Goal: Task Accomplishment & Management: Use online tool/utility

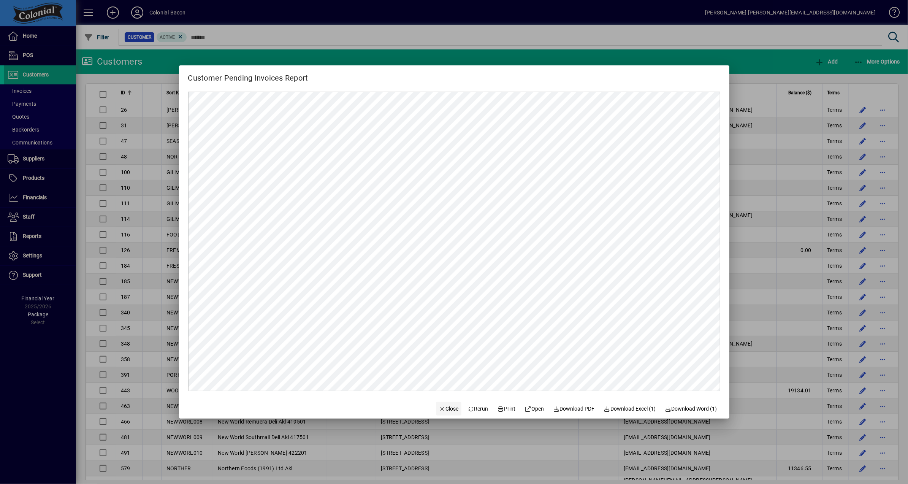
click at [448, 409] on span "Close" at bounding box center [449, 409] width 20 height 8
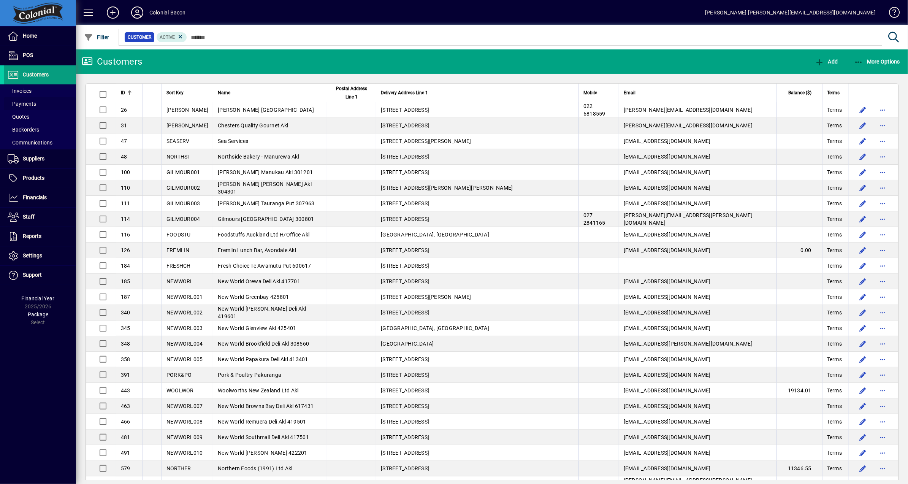
click at [26, 103] on span "Payments" at bounding box center [22, 104] width 29 height 6
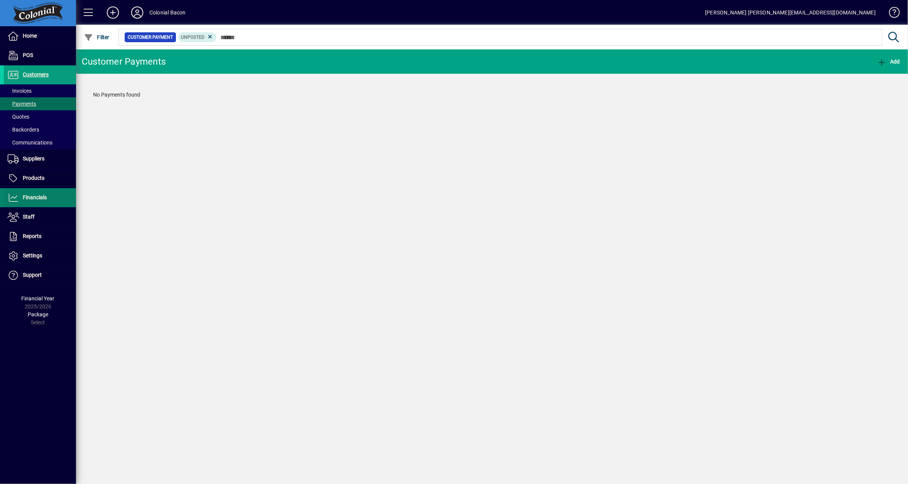
click at [42, 199] on span "Financials" at bounding box center [35, 197] width 24 height 6
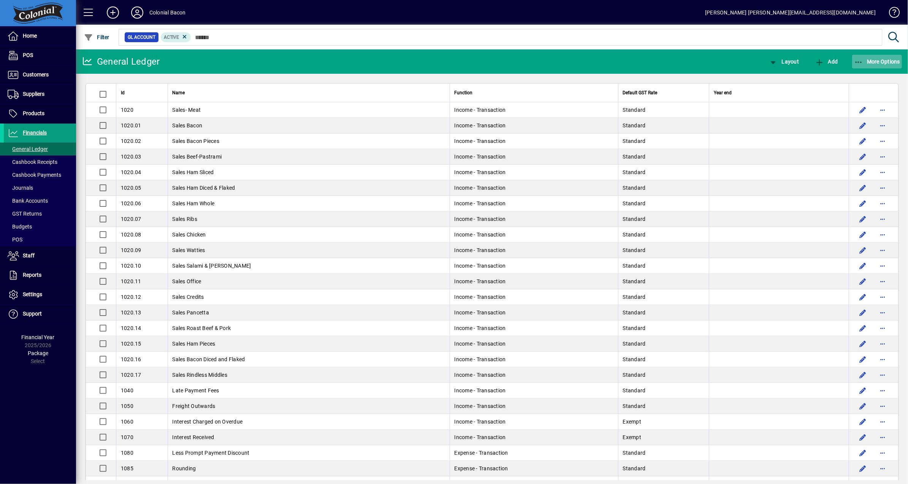
click at [878, 60] on span "More Options" at bounding box center [877, 62] width 46 height 6
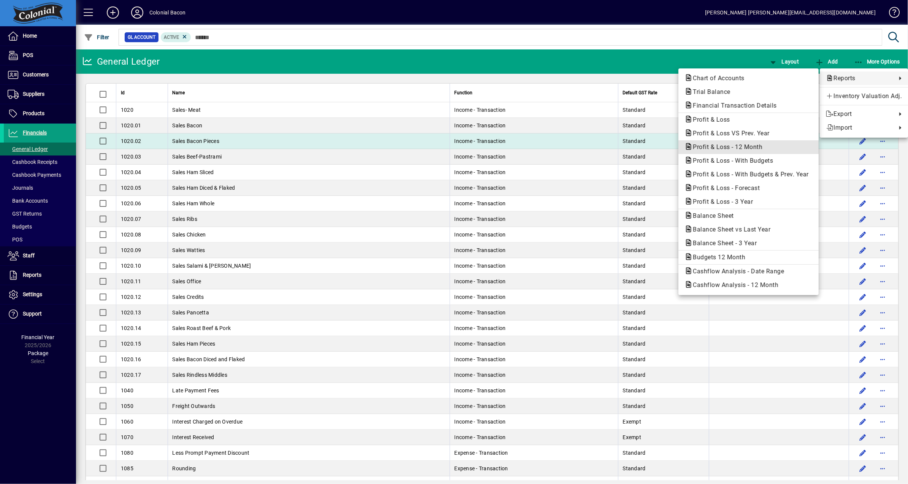
drag, startPoint x: 735, startPoint y: 146, endPoint x: 728, endPoint y: 146, distance: 6.9
click at [735, 146] on span "Profit & Loss - 12 Month" at bounding box center [726, 146] width 82 height 7
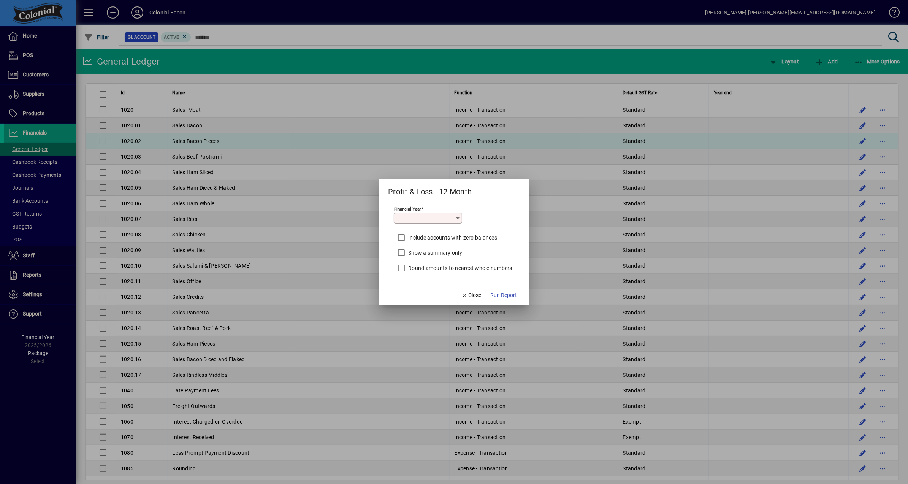
type input "*********"
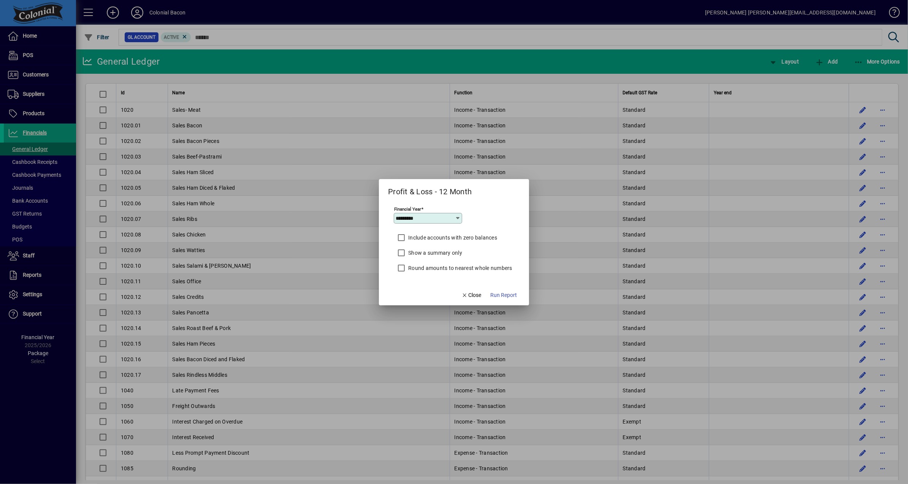
click at [501, 293] on span "Run Report" at bounding box center [503, 295] width 27 height 8
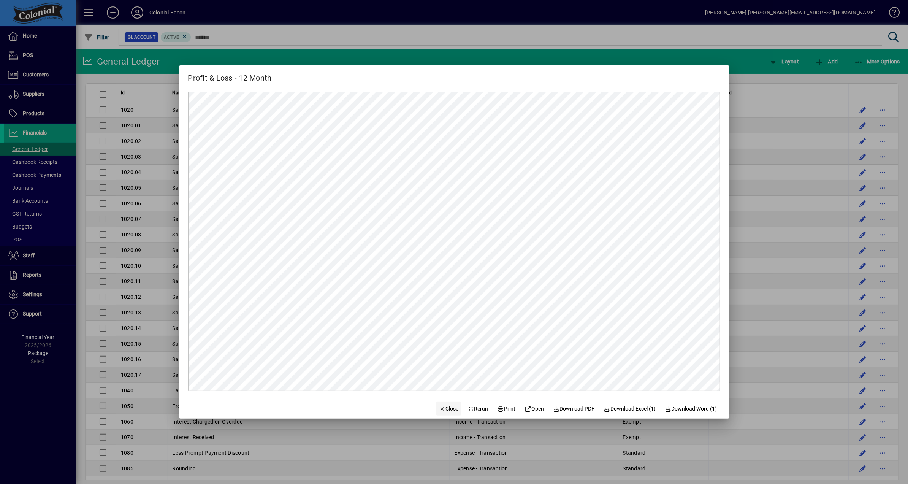
click at [443, 411] on span "Close" at bounding box center [449, 409] width 20 height 8
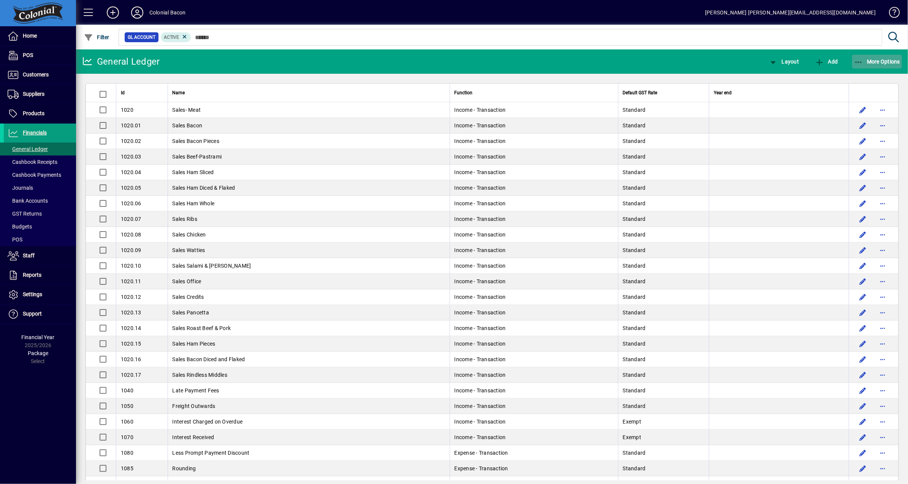
click at [884, 59] on span "More Options" at bounding box center [877, 62] width 46 height 6
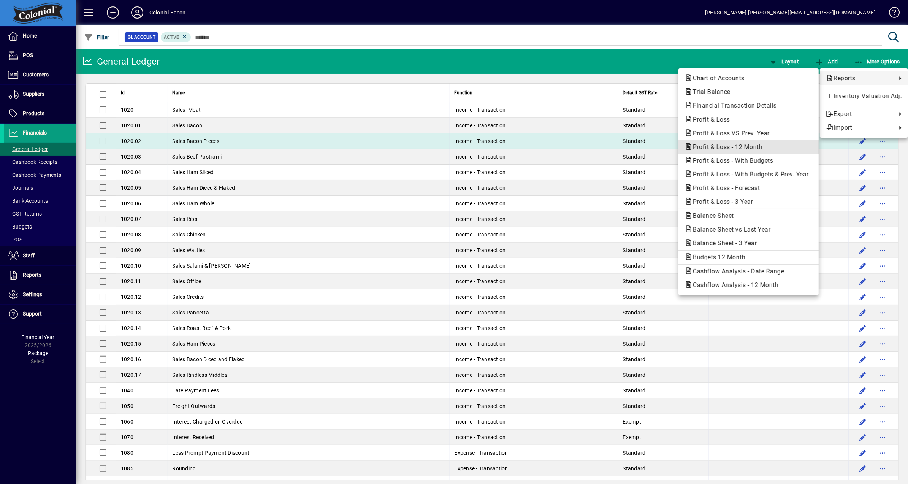
click at [734, 146] on span "Profit & Loss - 12 Month" at bounding box center [726, 146] width 82 height 7
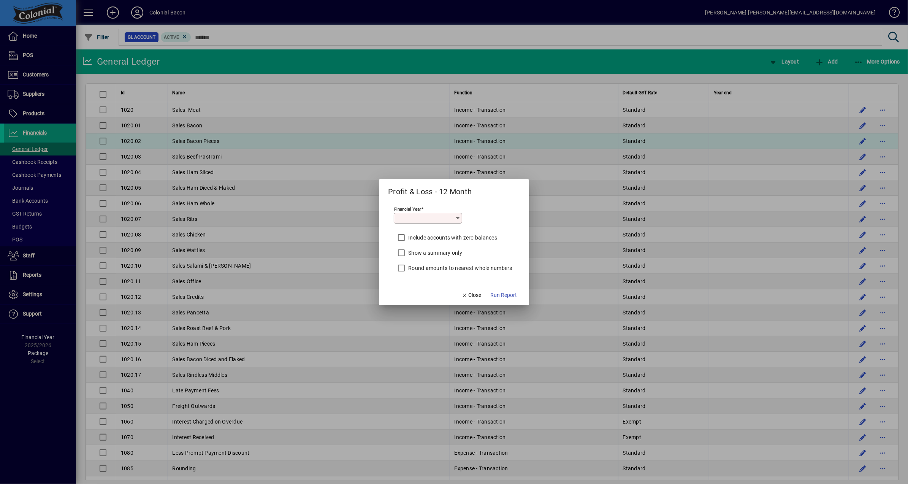
type input "*********"
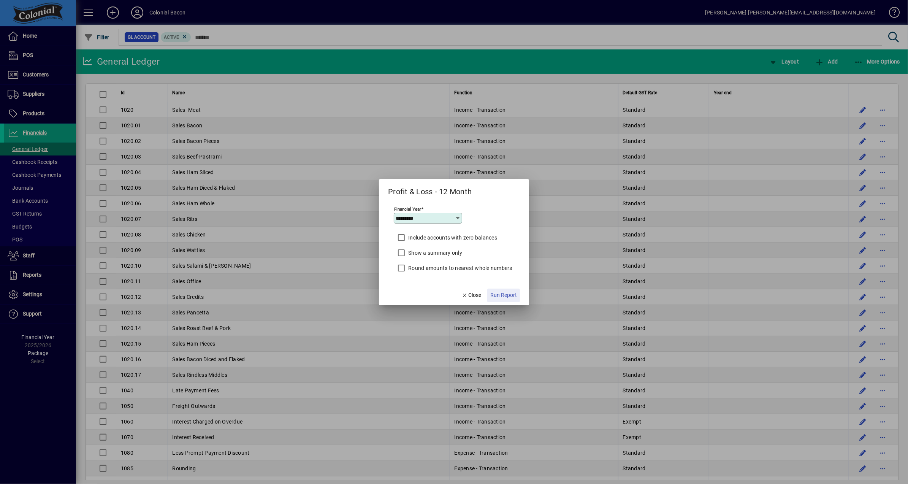
click at [507, 294] on span "Run Report" at bounding box center [503, 295] width 27 height 8
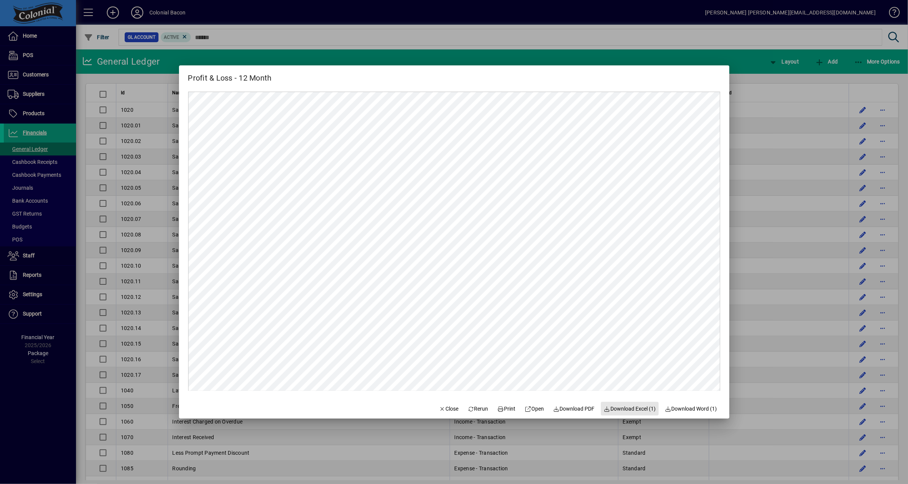
click at [629, 406] on span "Download Excel (1)" at bounding box center [630, 409] width 52 height 8
click at [451, 410] on span "Close" at bounding box center [449, 409] width 20 height 8
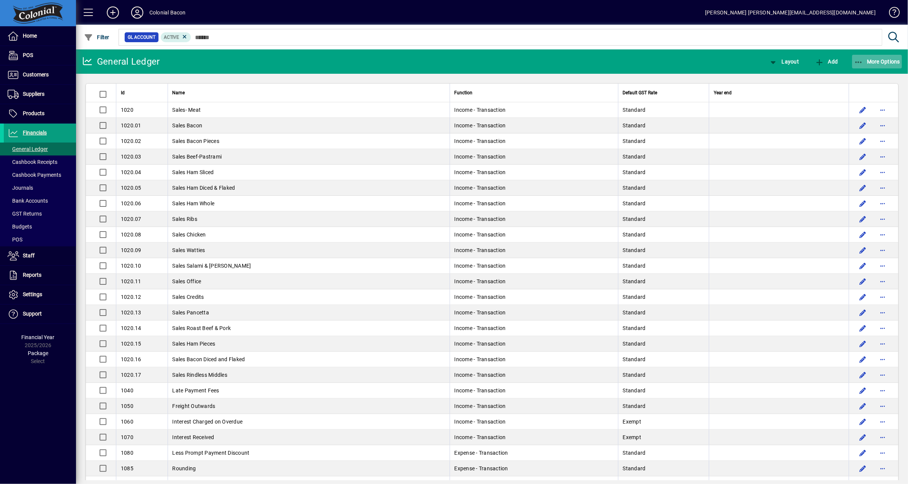
click at [882, 62] on span "More Options" at bounding box center [877, 62] width 46 height 6
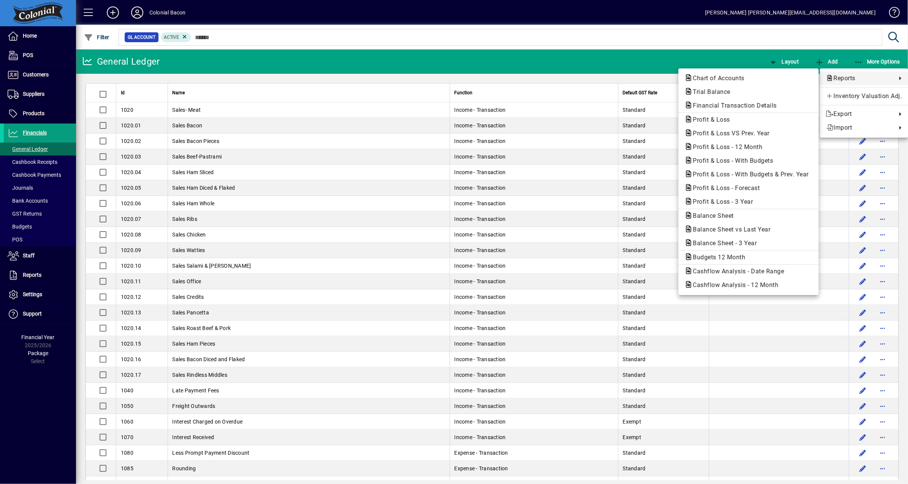
click at [595, 62] on div at bounding box center [454, 242] width 908 height 484
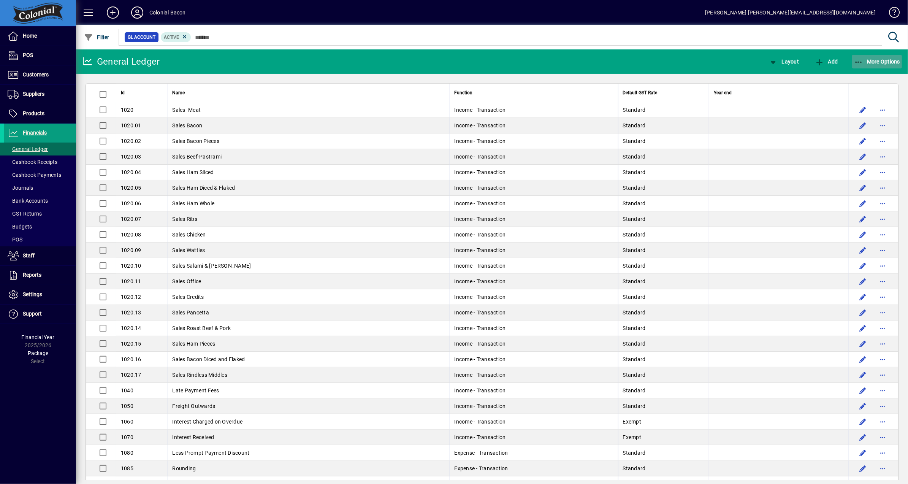
click at [879, 62] on span "More Options" at bounding box center [877, 62] width 46 height 6
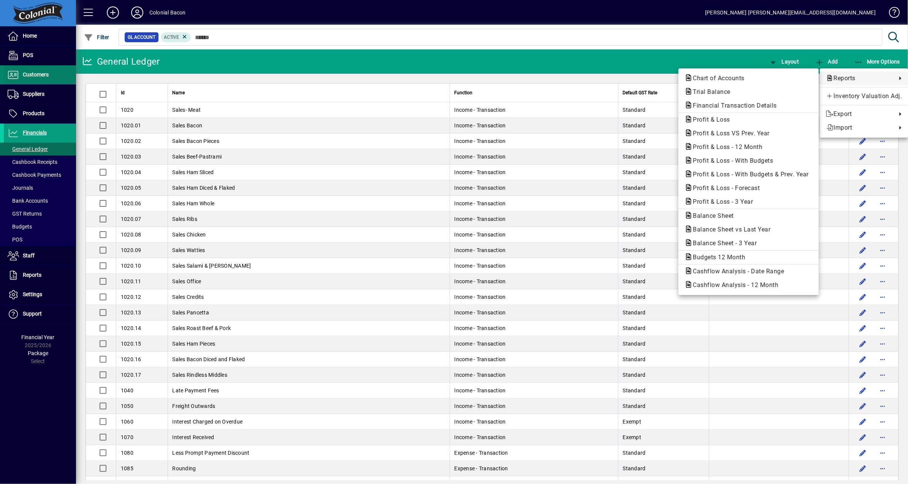
drag, startPoint x: 21, startPoint y: 67, endPoint x: 26, endPoint y: 70, distance: 5.5
click at [22, 68] on div at bounding box center [454, 242] width 908 height 484
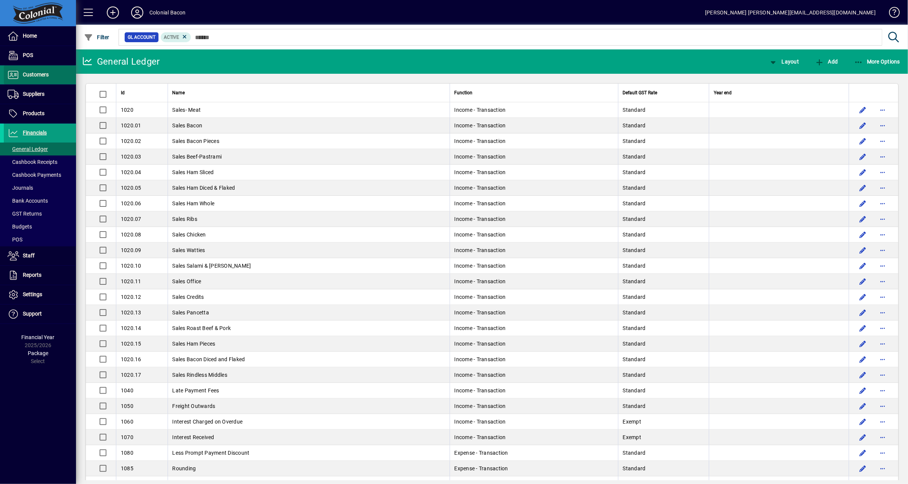
click at [30, 73] on span "Customers" at bounding box center [36, 74] width 26 height 6
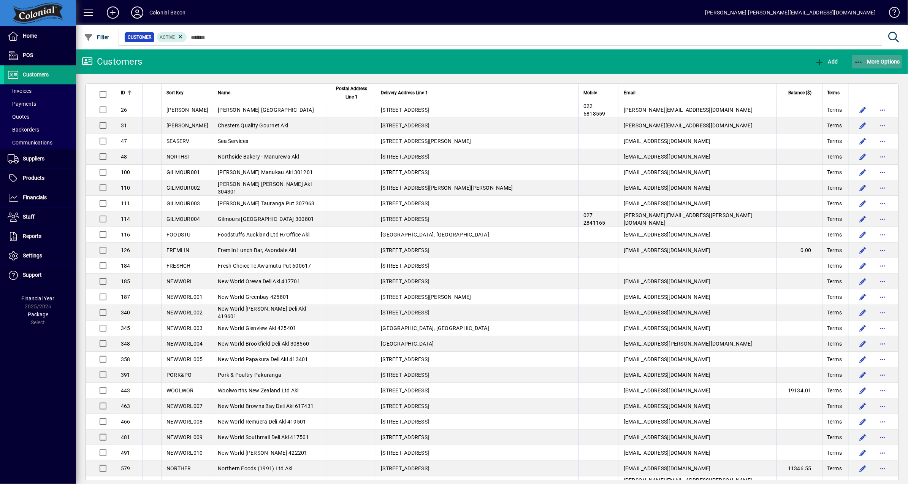
click at [879, 60] on span "More Options" at bounding box center [877, 62] width 46 height 6
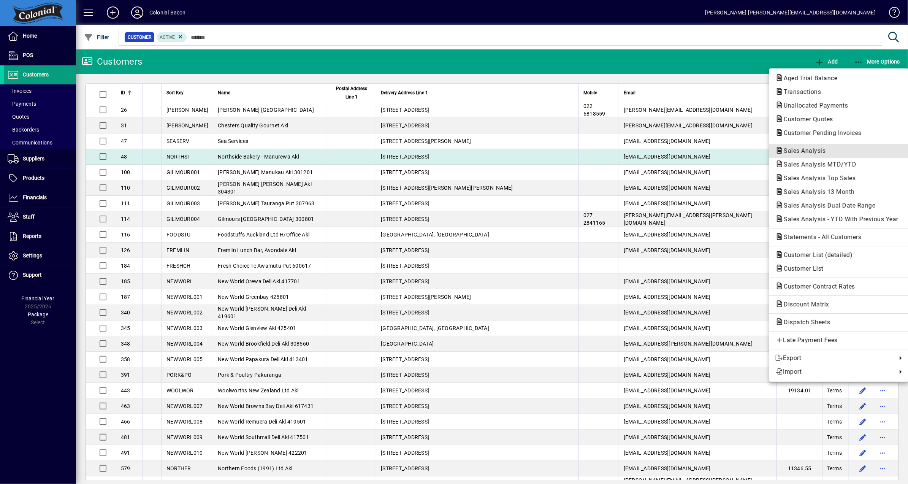
click at [813, 151] on span "Sales Analysis" at bounding box center [803, 150] width 54 height 7
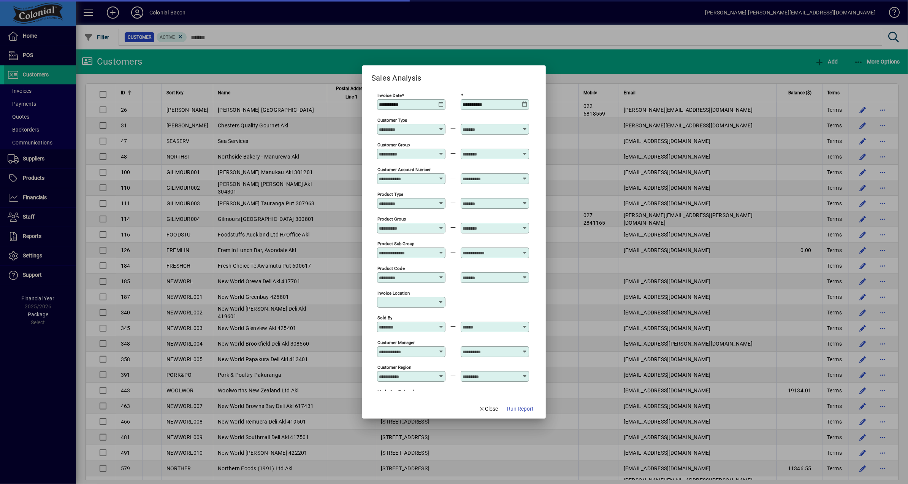
type input "**********"
click at [525, 409] on span "Run Report" at bounding box center [520, 409] width 27 height 8
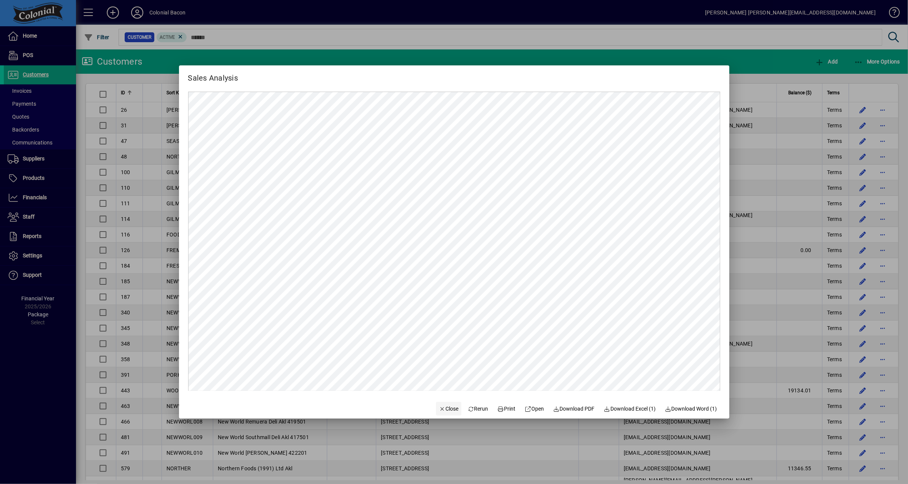
click at [443, 412] on span "Close" at bounding box center [449, 409] width 20 height 8
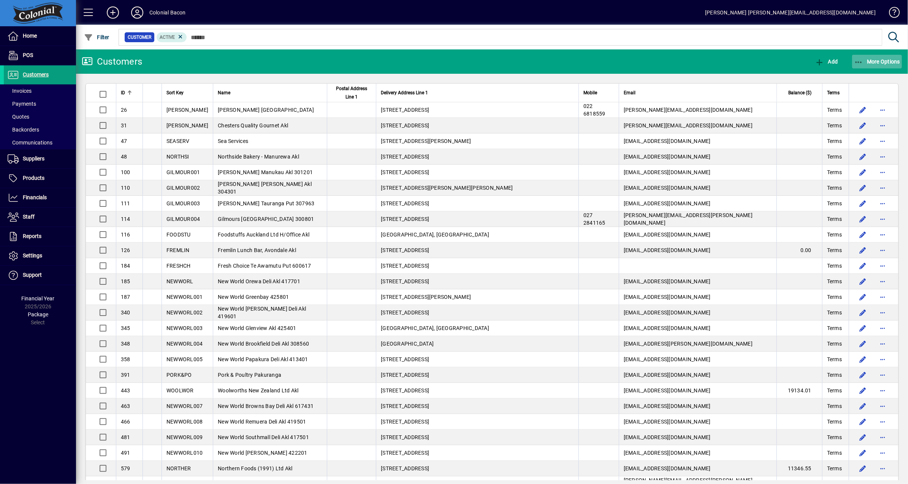
click at [879, 60] on span "More Options" at bounding box center [877, 62] width 46 height 6
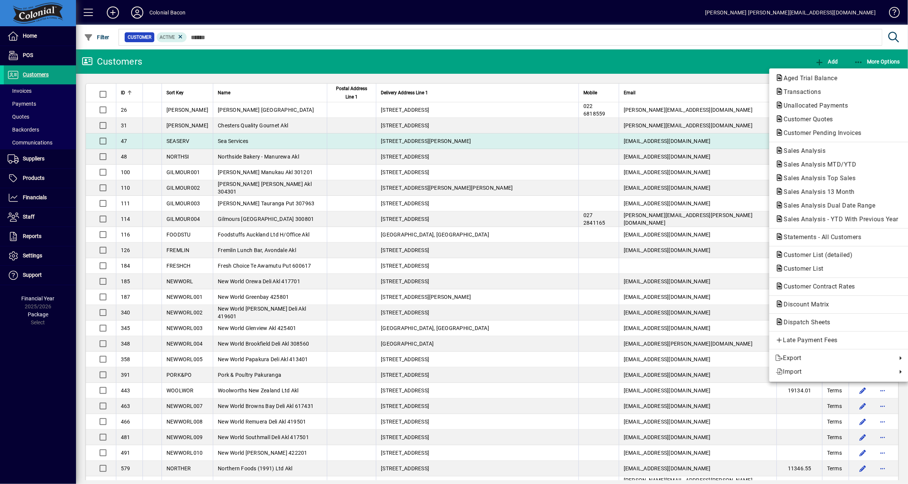
click at [828, 136] on span "Customer Pending Invoices" at bounding box center [821, 132] width 90 height 7
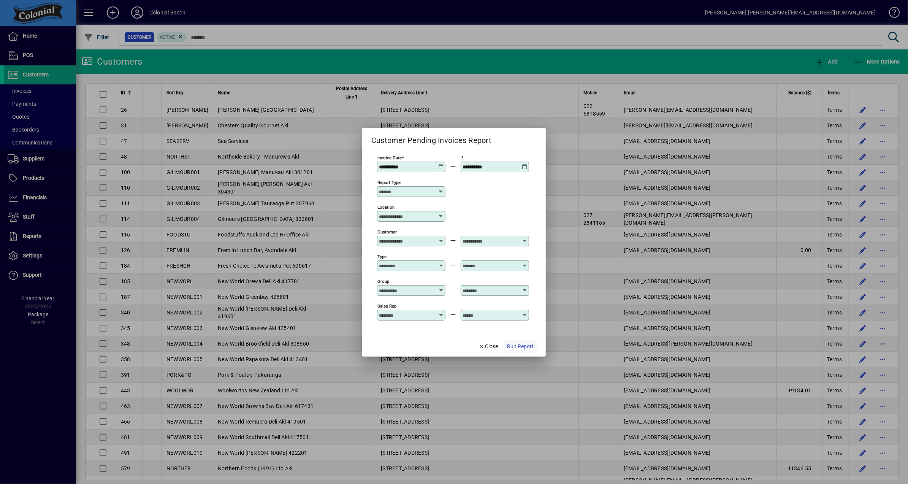
click at [524, 349] on span "Run Report" at bounding box center [520, 347] width 27 height 8
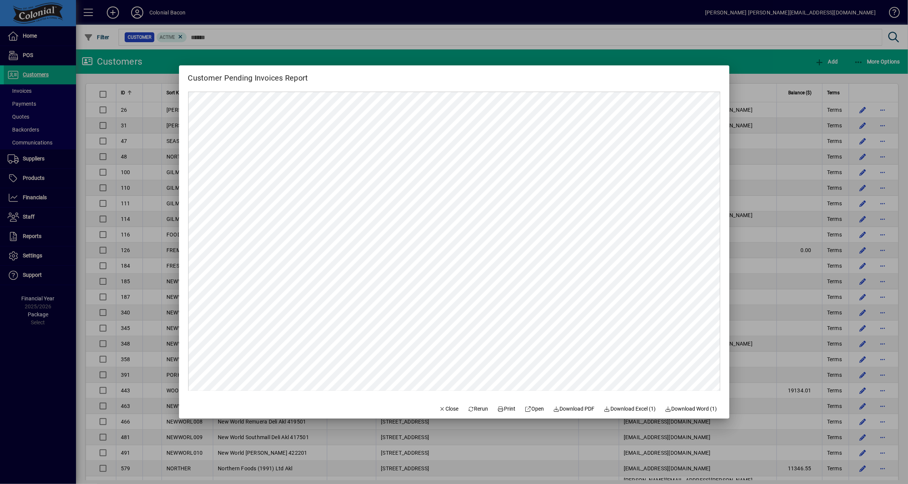
drag, startPoint x: 459, startPoint y: 411, endPoint x: 424, endPoint y: 403, distance: 35.4
click at [450, 410] on mat-dialog-actions "Close Rerun Print Open Download PDF Download Excel (1) Download Word (1)" at bounding box center [578, 408] width 303 height 20
click at [451, 408] on span "Close" at bounding box center [449, 409] width 20 height 8
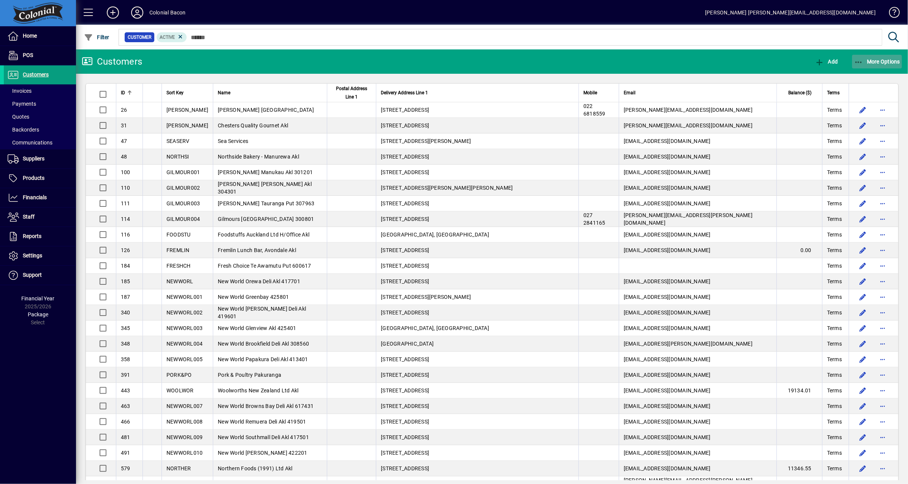
click at [891, 59] on span "More Options" at bounding box center [877, 62] width 46 height 6
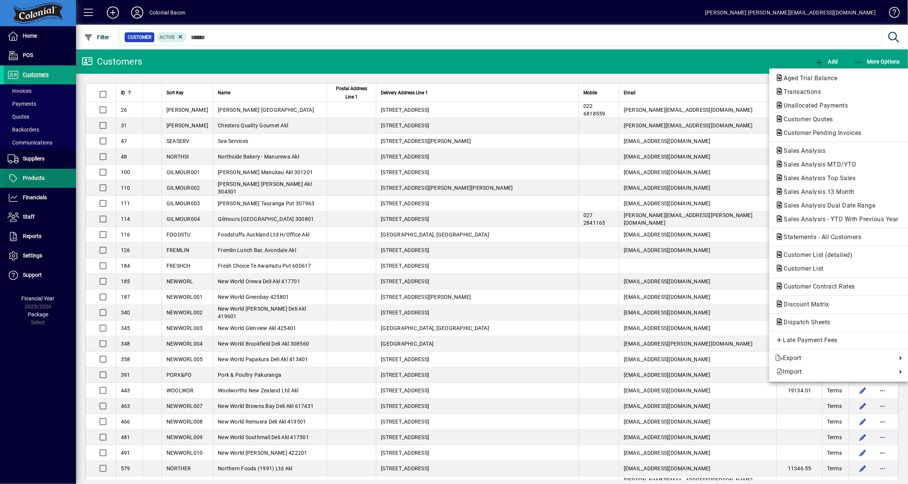
click at [32, 184] on div at bounding box center [454, 242] width 908 height 484
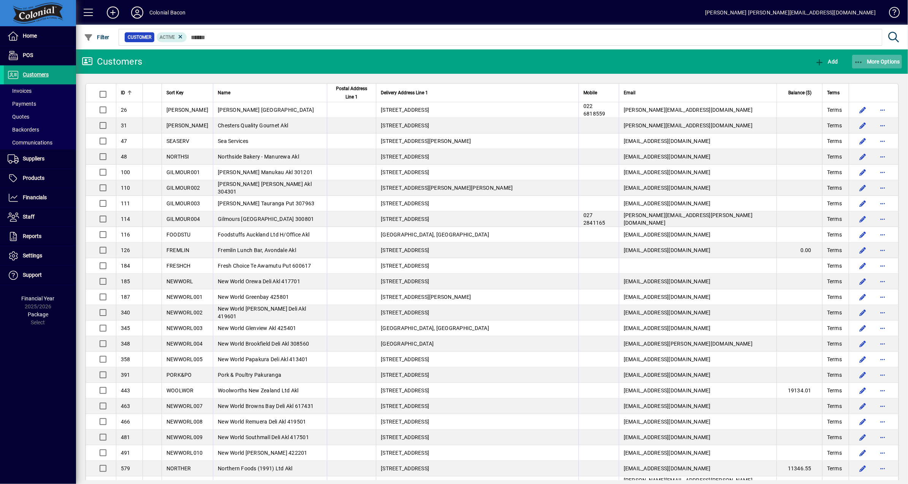
click at [878, 62] on span "More Options" at bounding box center [877, 62] width 46 height 6
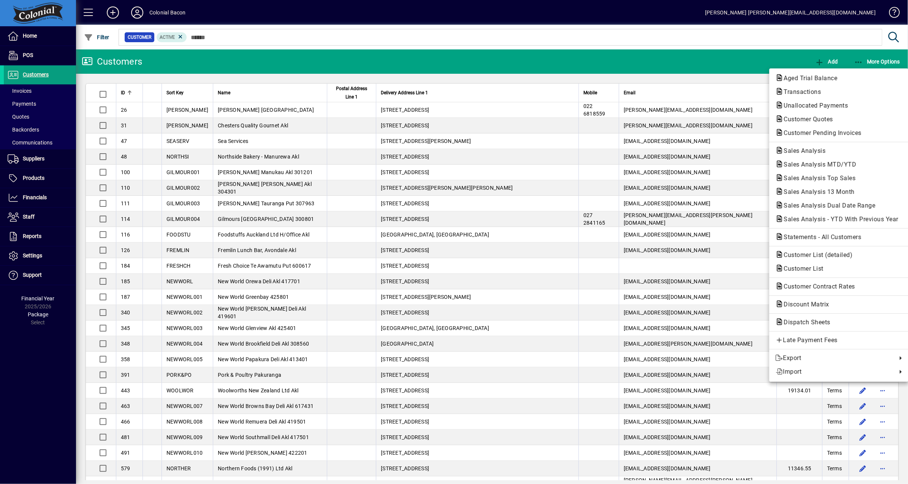
click at [47, 183] on div at bounding box center [454, 242] width 908 height 484
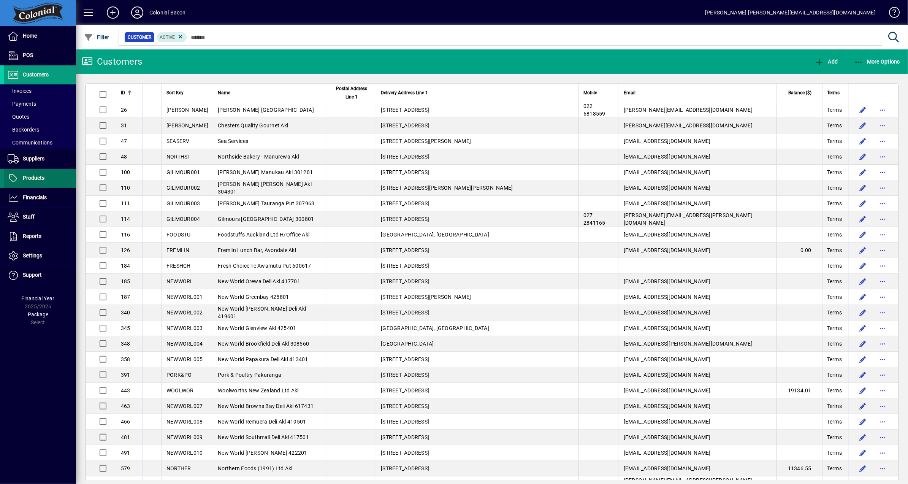
click at [40, 182] on span "Products" at bounding box center [24, 178] width 41 height 9
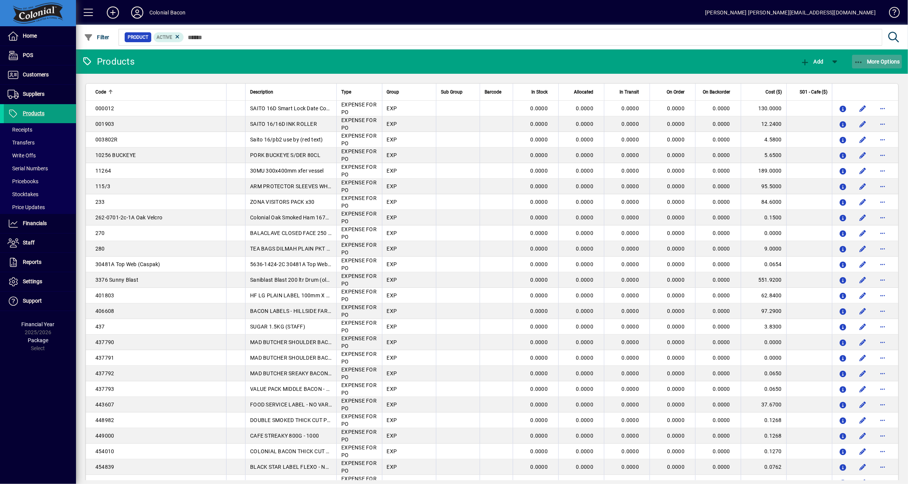
click at [876, 64] on span "More Options" at bounding box center [877, 62] width 46 height 6
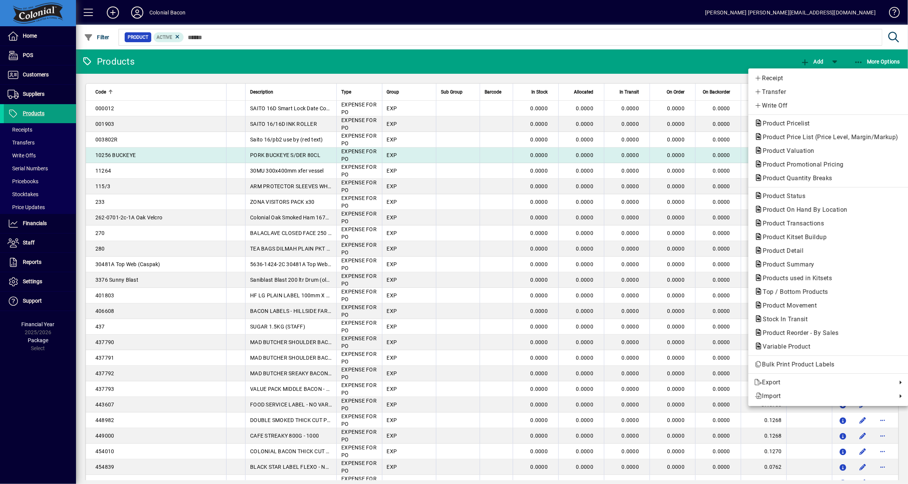
click at [798, 148] on span "Product Valuation" at bounding box center [787, 150] width 64 height 7
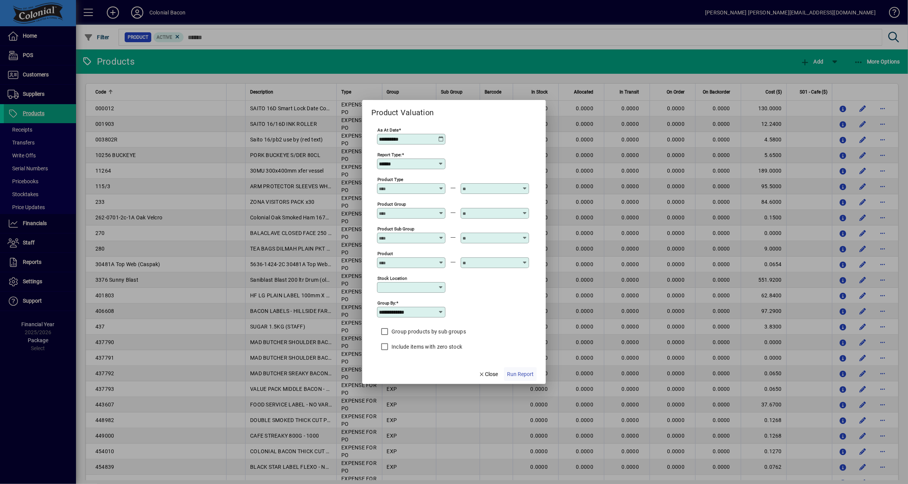
click at [517, 377] on span "Run Report" at bounding box center [520, 374] width 27 height 8
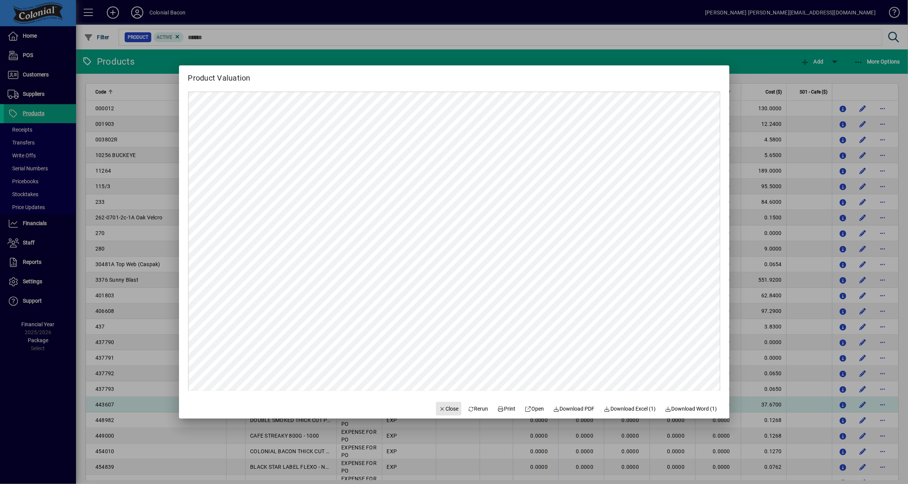
click at [446, 409] on span "Close" at bounding box center [449, 409] width 20 height 8
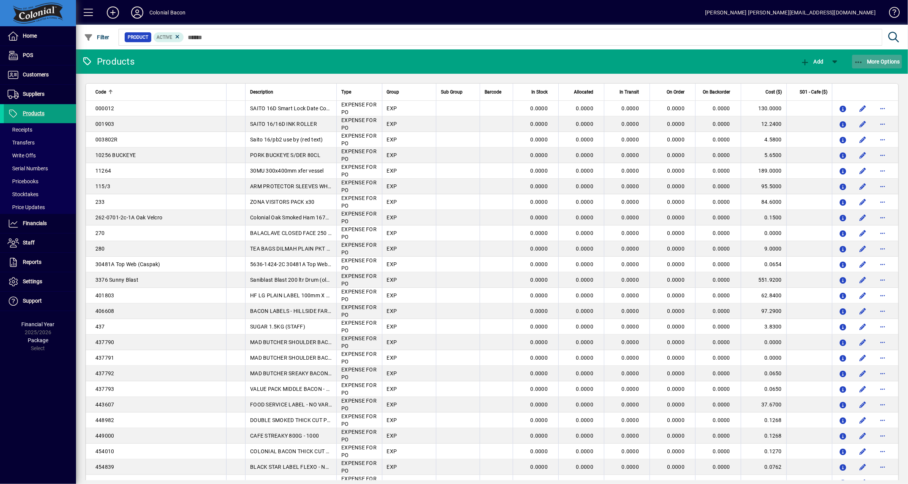
click at [884, 60] on span "More Options" at bounding box center [877, 62] width 46 height 6
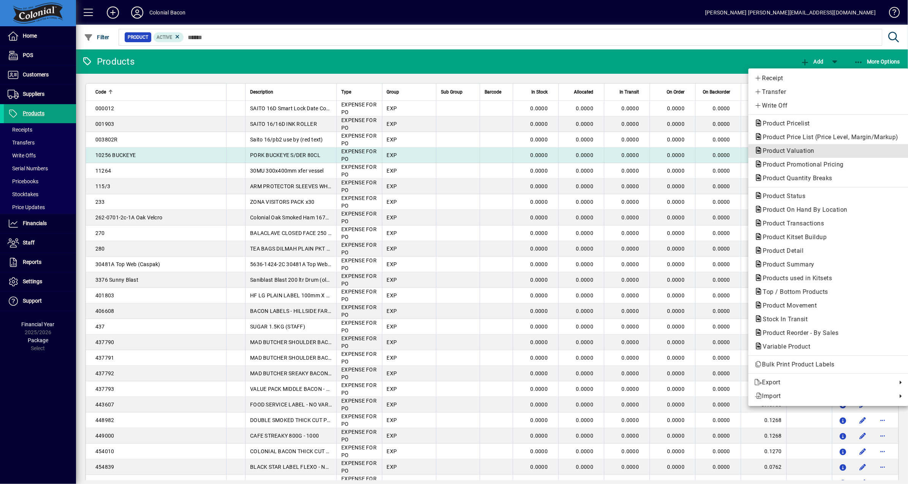
click at [822, 149] on span "Product Valuation" at bounding box center [829, 150] width 148 height 9
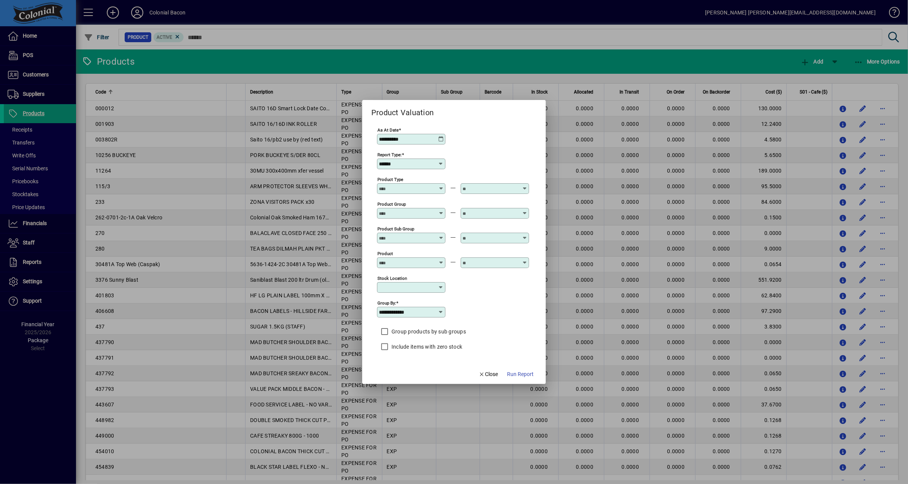
click at [524, 376] on span "Run Report" at bounding box center [520, 374] width 27 height 8
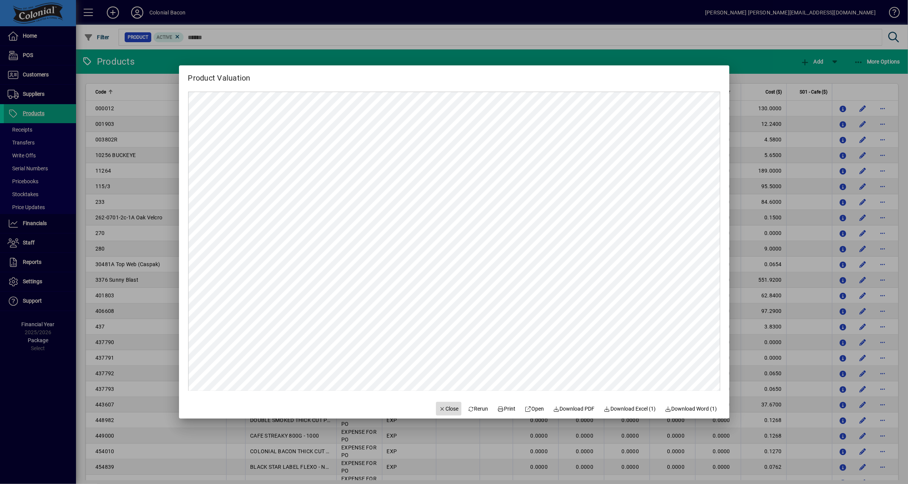
click at [445, 408] on span "Close" at bounding box center [449, 409] width 20 height 8
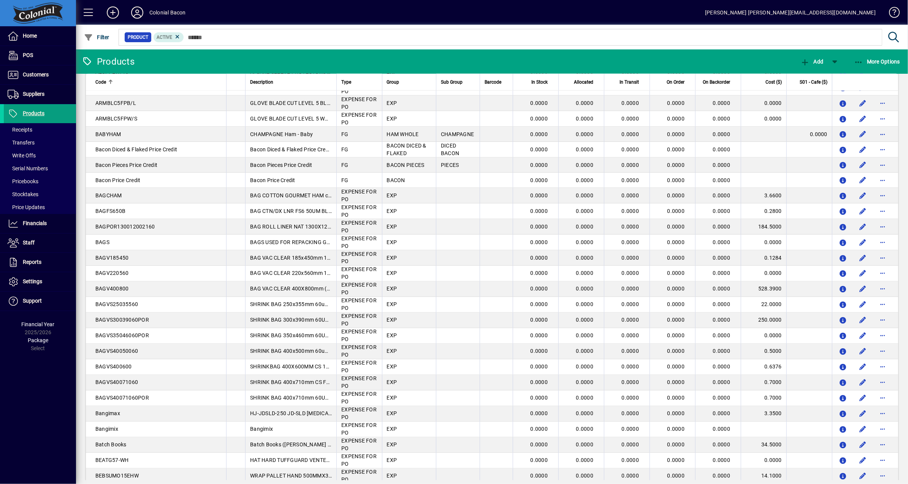
scroll to position [1221, 0]
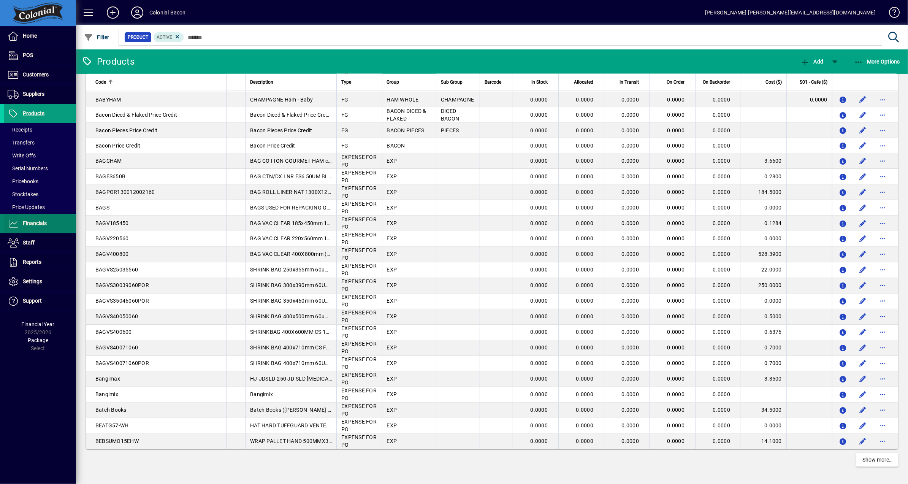
click at [42, 224] on span "Financials" at bounding box center [35, 223] width 24 height 6
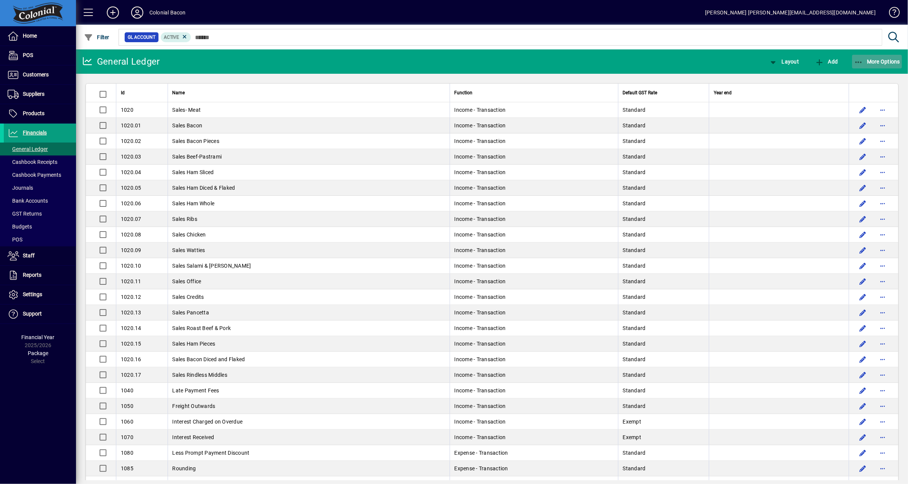
click at [884, 63] on span "More Options" at bounding box center [877, 62] width 46 height 6
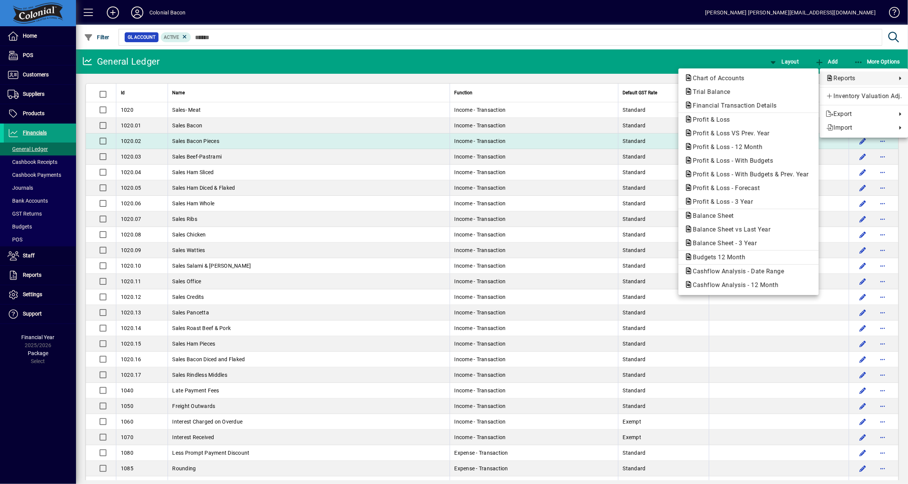
drag, startPoint x: 761, startPoint y: 147, endPoint x: 752, endPoint y: 147, distance: 9.1
click at [760, 147] on span "Profit & Loss - 12 Month" at bounding box center [726, 146] width 82 height 7
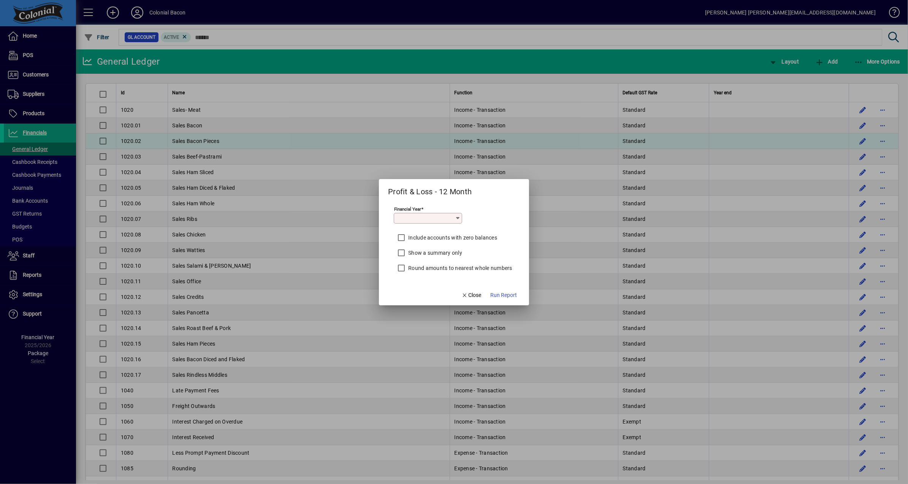
type input "*********"
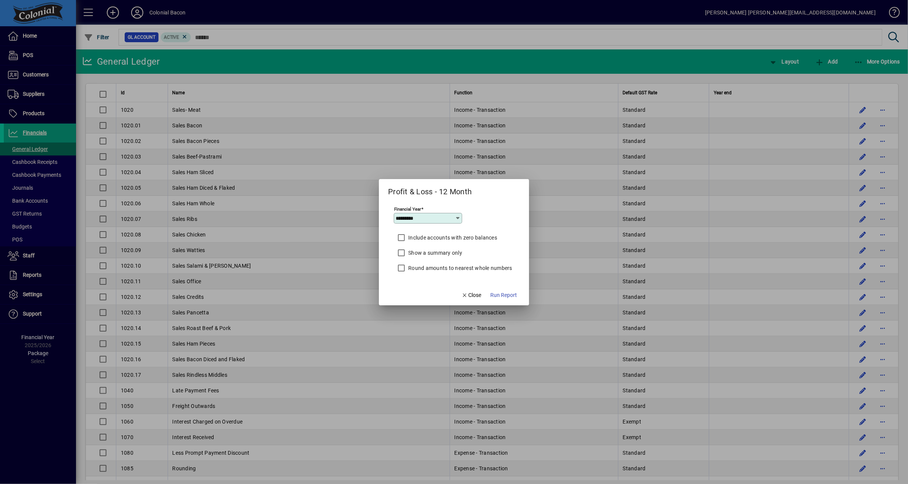
click at [512, 294] on span "Run Report" at bounding box center [503, 295] width 27 height 8
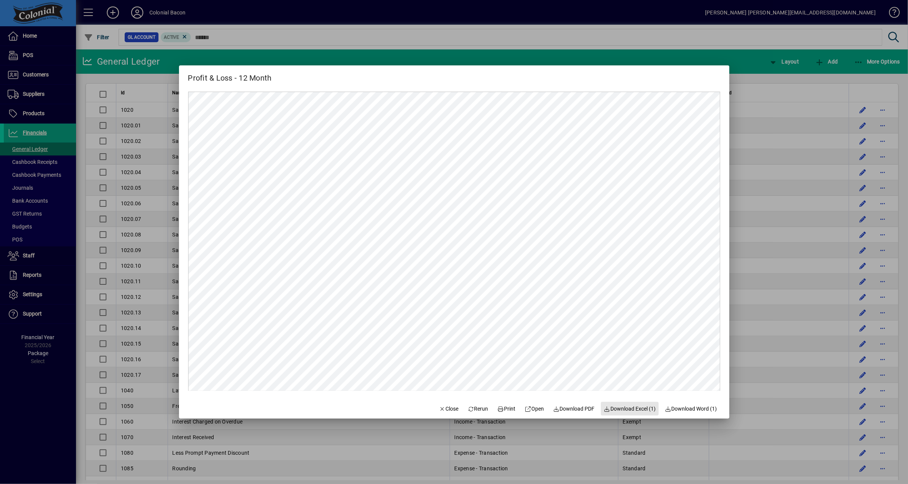
click at [641, 408] on span "Download Excel (1)" at bounding box center [630, 409] width 52 height 8
